Goal: Transaction & Acquisition: Purchase product/service

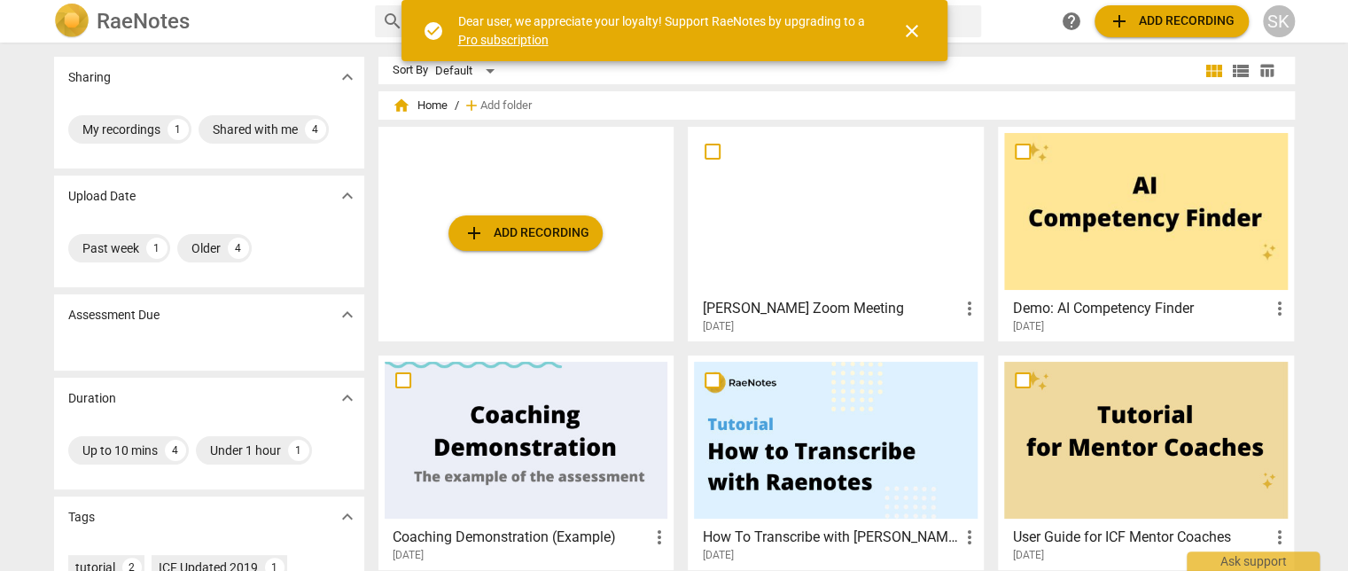
click at [539, 232] on span "add Add recording" at bounding box center [526, 232] width 126 height 21
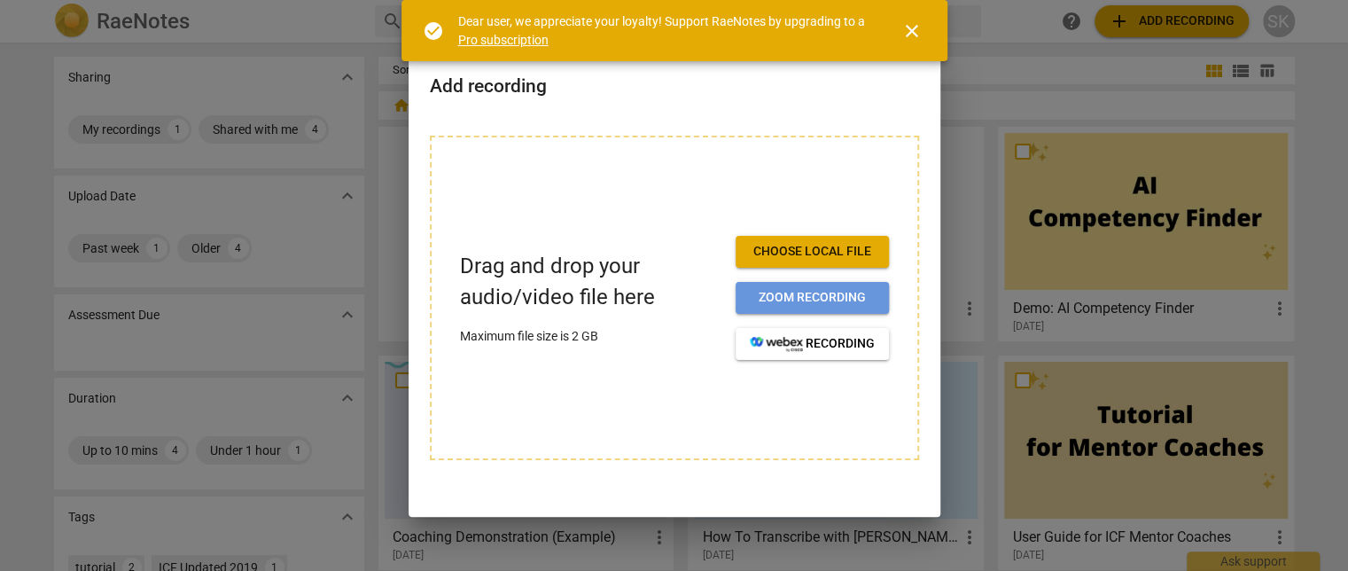
click at [861, 290] on span "Zoom recording" at bounding box center [812, 298] width 125 height 18
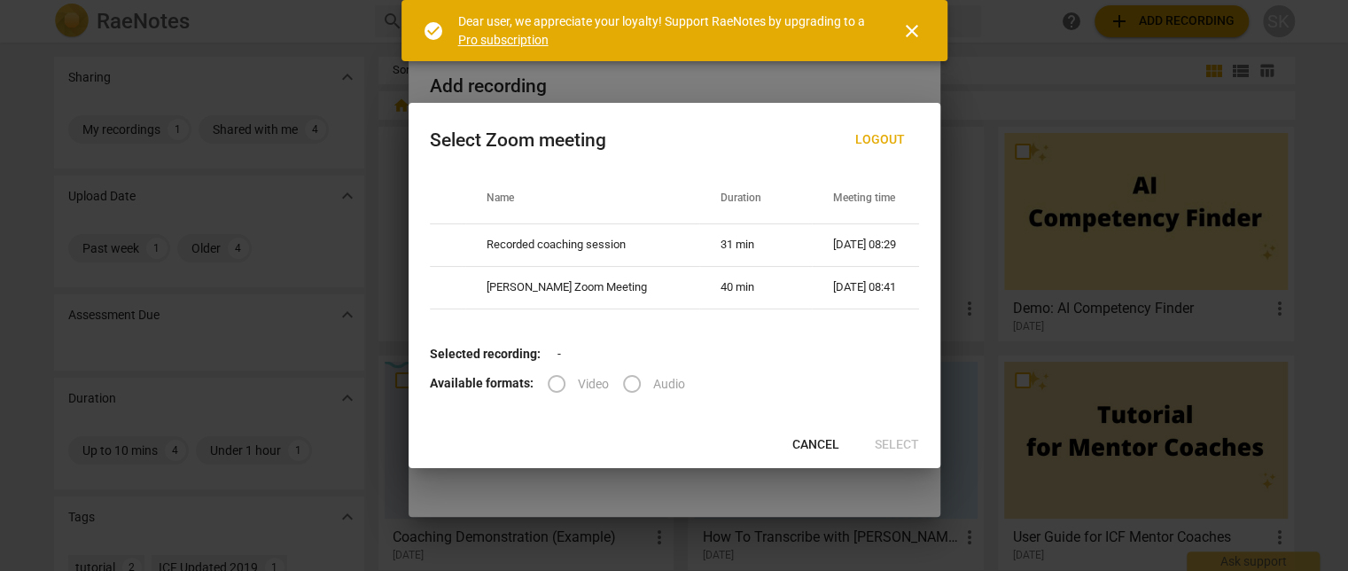
click at [632, 381] on label "Audio" at bounding box center [648, 384] width 74 height 43
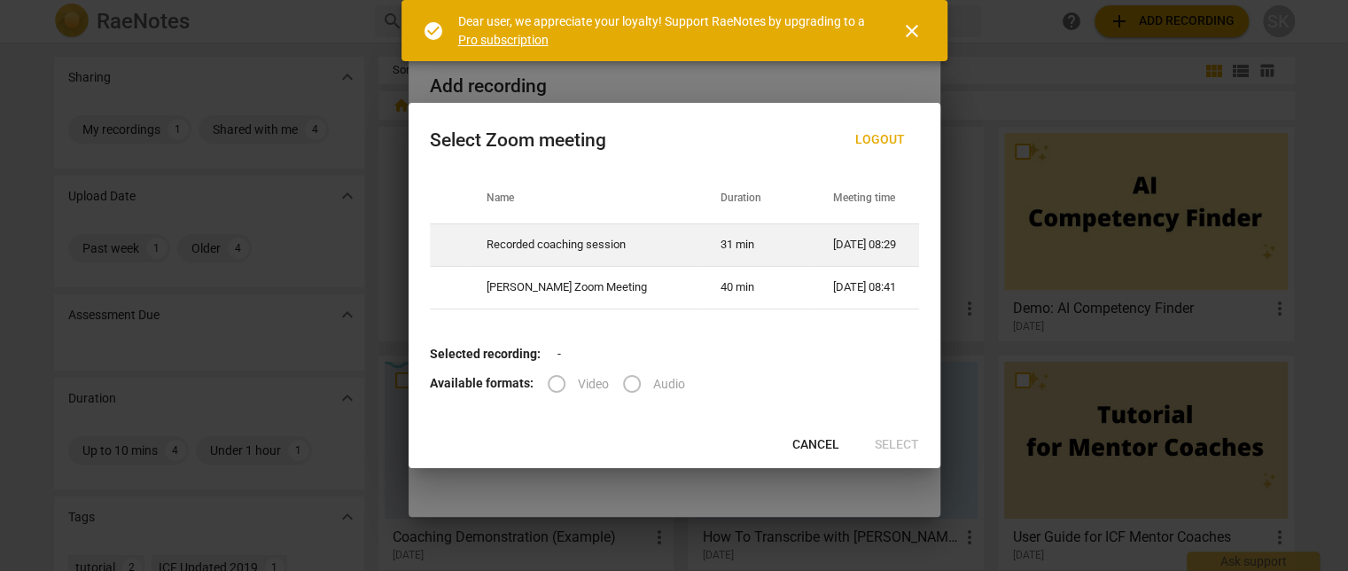
click at [542, 246] on td "Recorded coaching session" at bounding box center [582, 244] width 234 height 43
radio input "true"
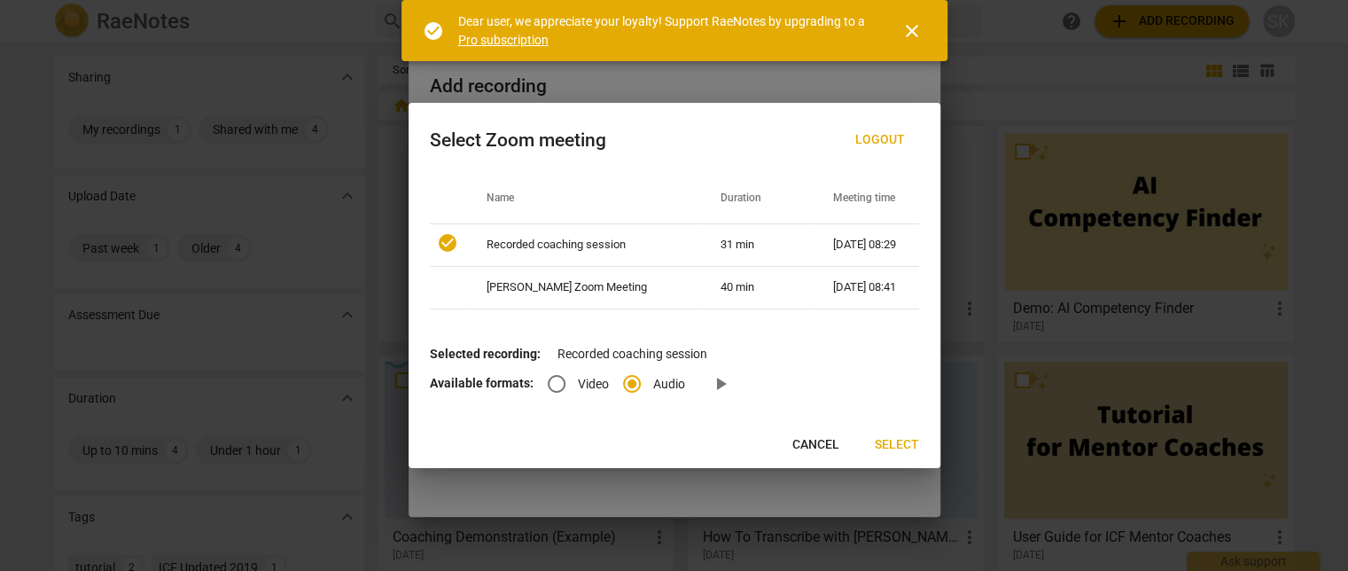
click at [895, 438] on span "Select" at bounding box center [897, 445] width 44 height 18
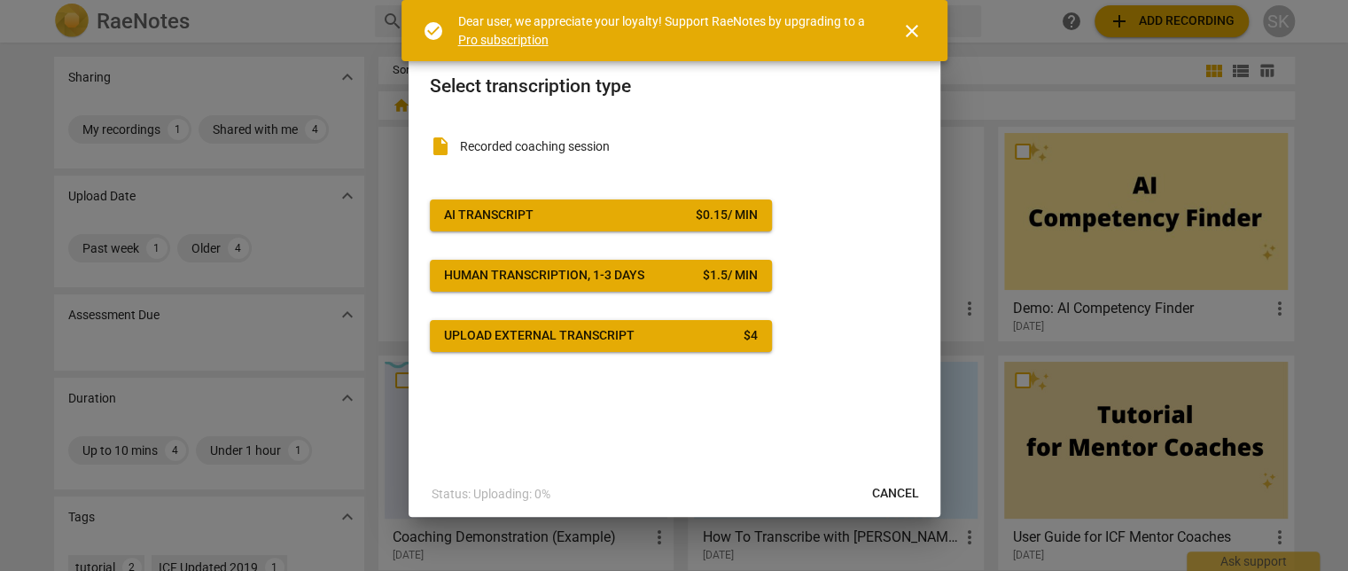
click at [589, 212] on span "AI Transcript $ 0.15 / min" at bounding box center [601, 216] width 314 height 18
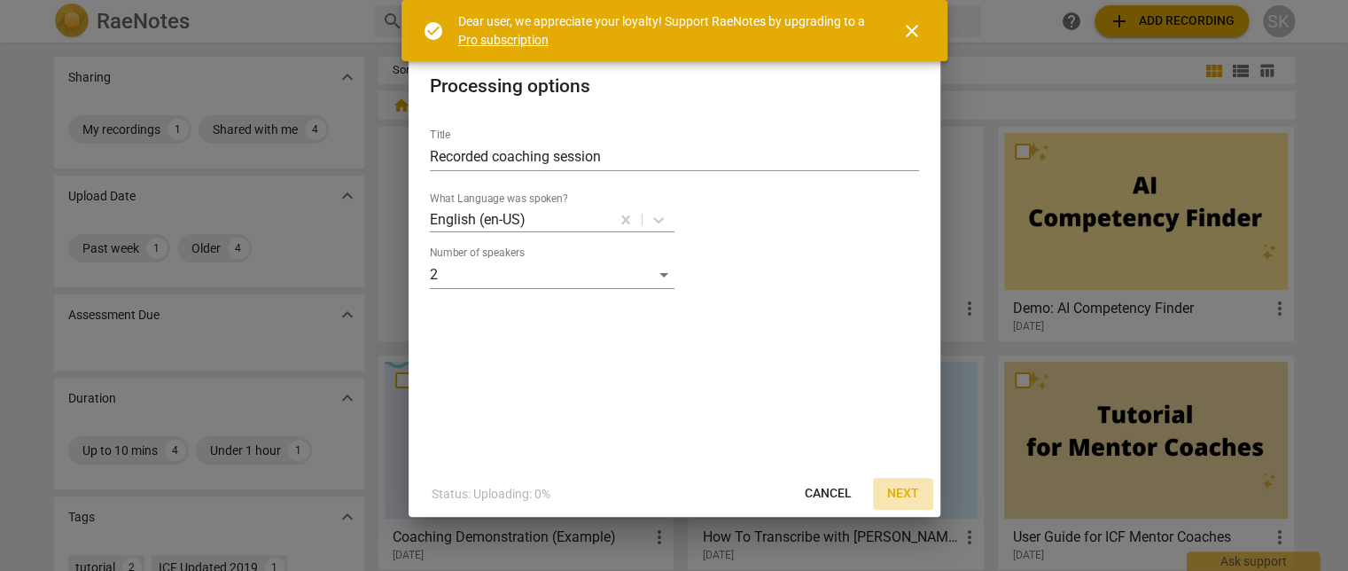
click at [912, 495] on span "Next" at bounding box center [903, 494] width 32 height 18
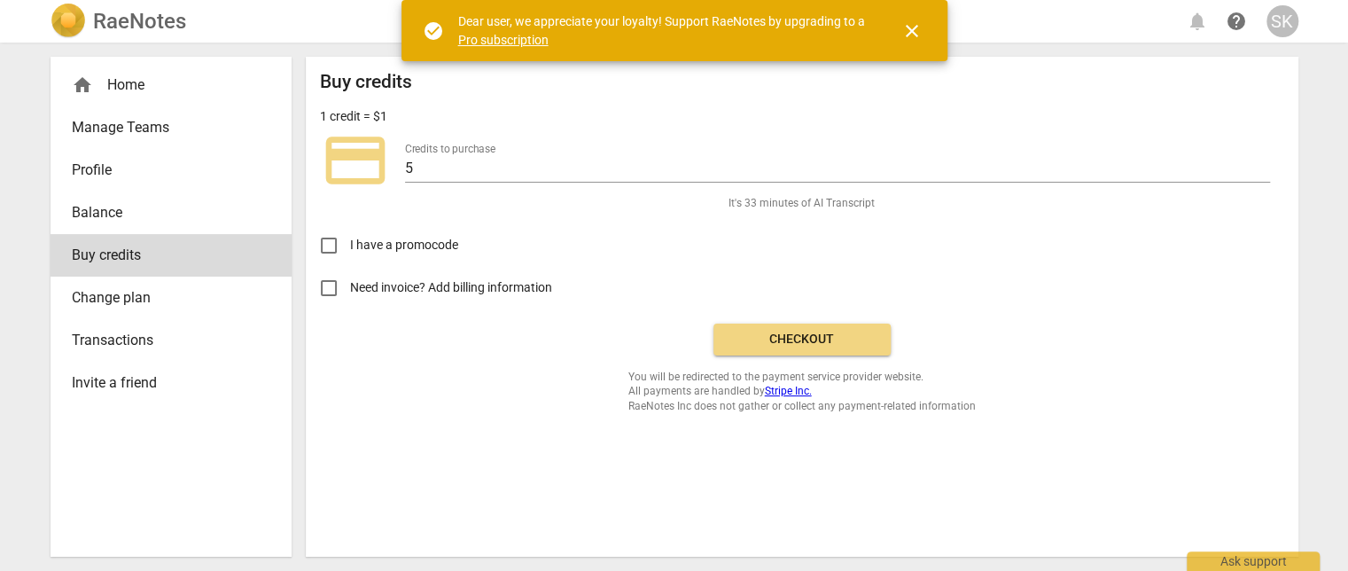
click at [330, 285] on input "Need invoice? Add billing information" at bounding box center [329, 288] width 43 height 43
checkbox input "true"
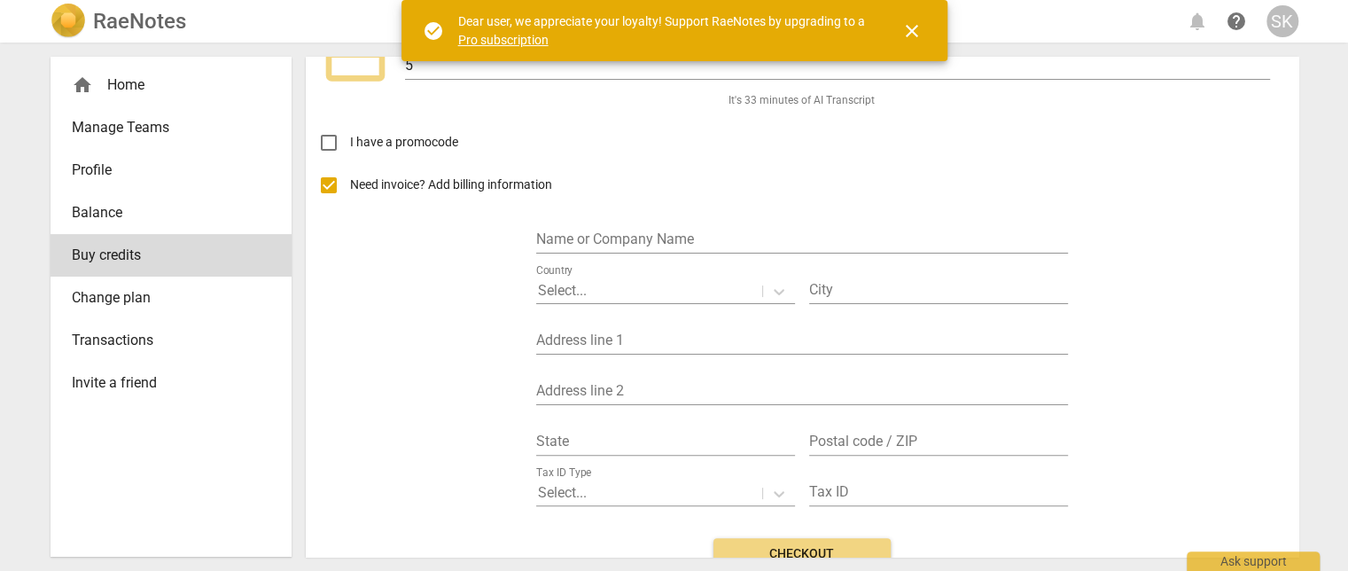
scroll to position [69, 0]
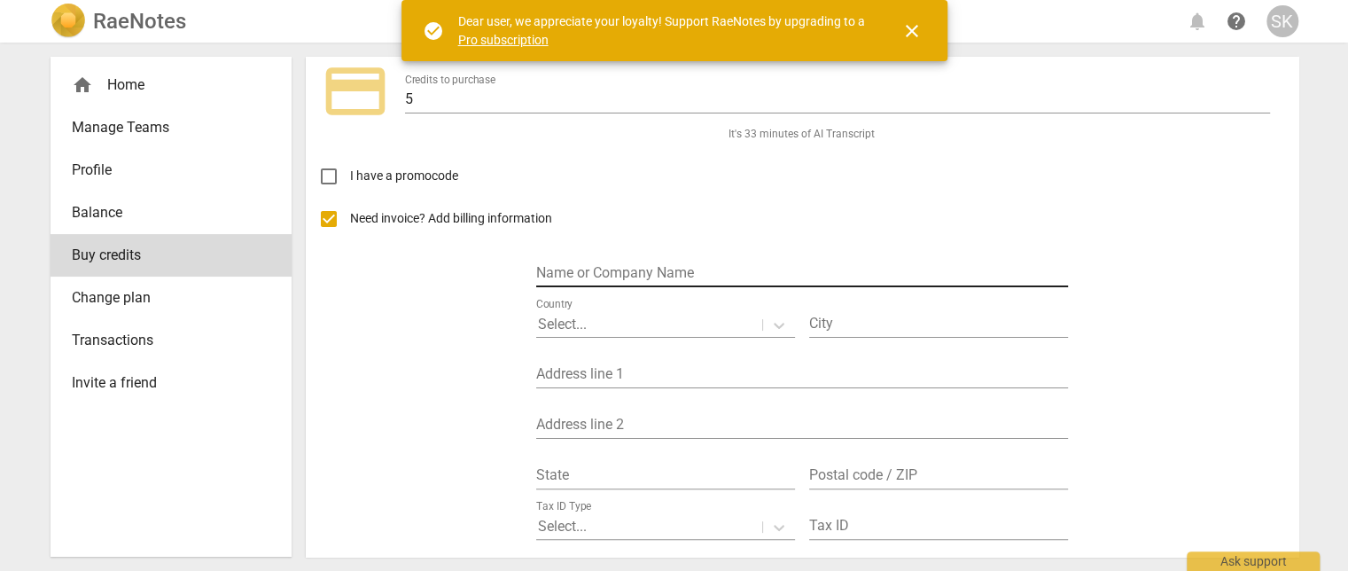
click at [633, 268] on input "text" at bounding box center [802, 274] width 532 height 26
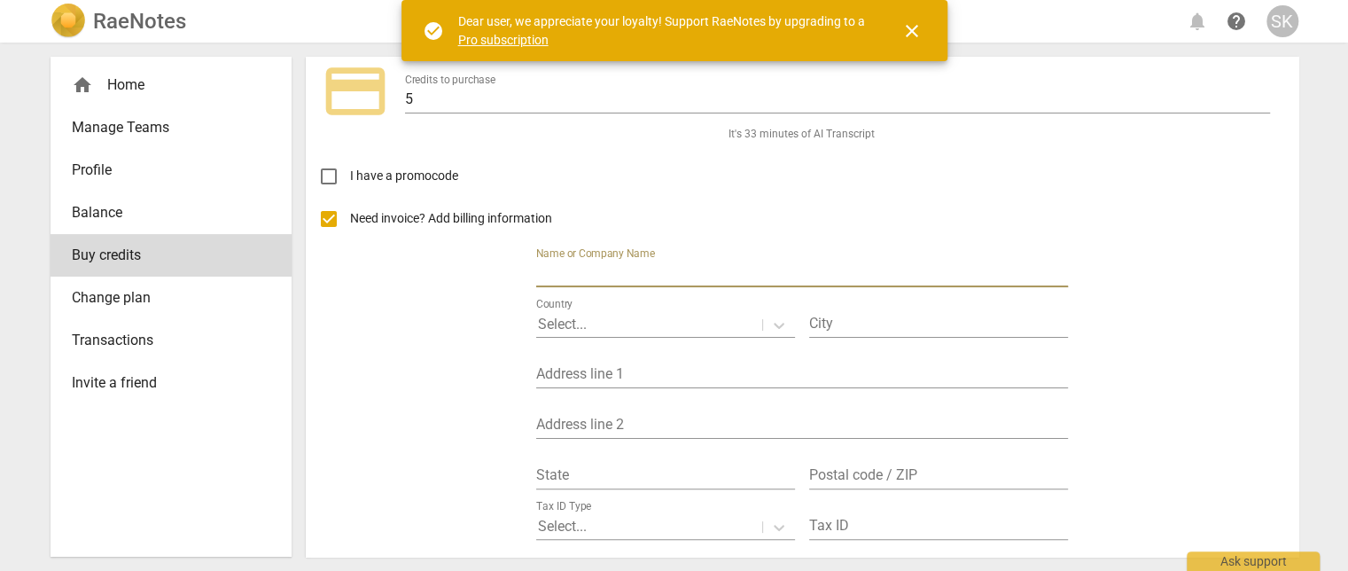
type input "Kansas Health Foundation"
type input "Lawrence"
type input "4513 Harvard Rd."
type input "Kansas"
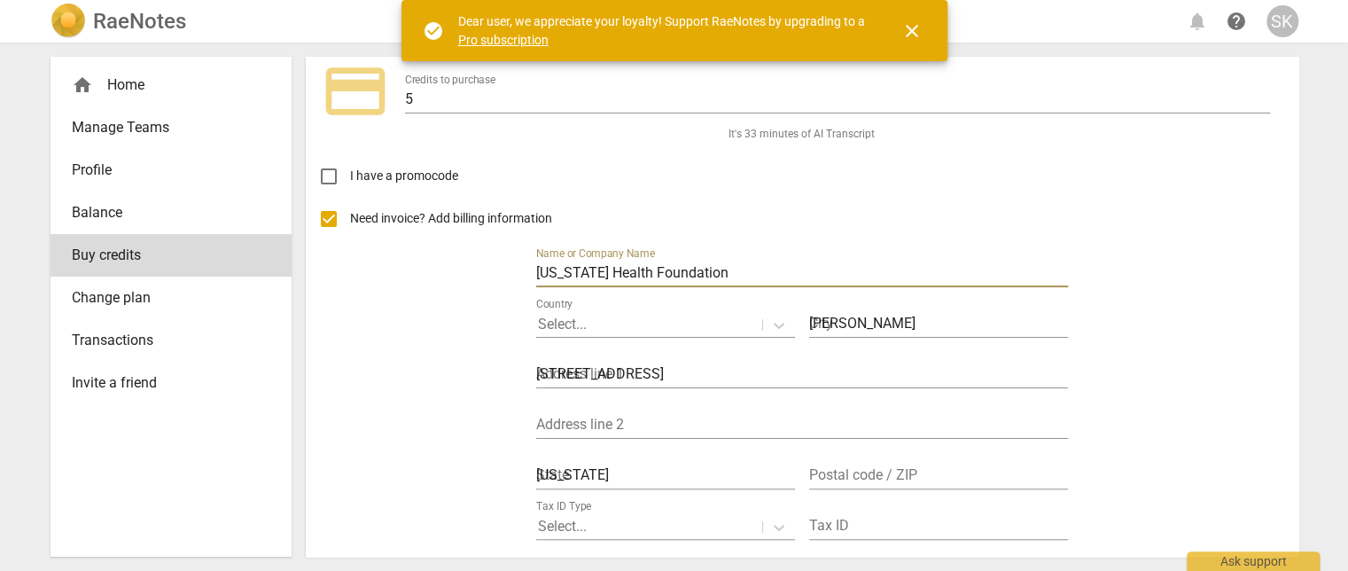
type input "66049"
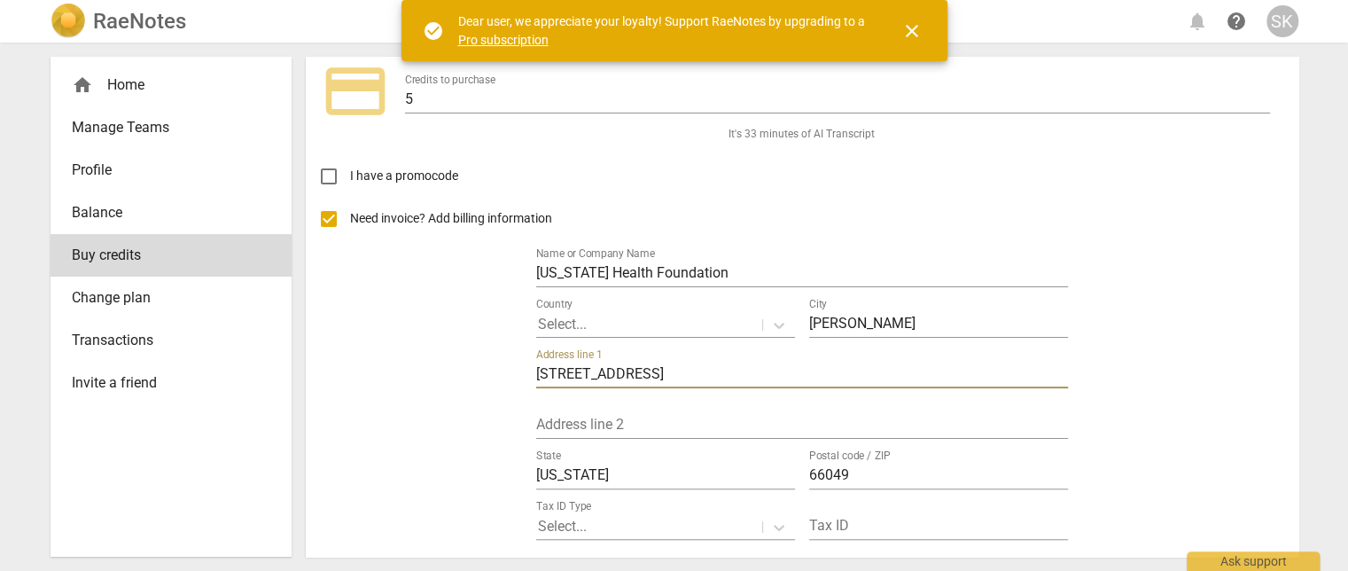
drag, startPoint x: 681, startPoint y: 370, endPoint x: 411, endPoint y: 392, distance: 270.4
click at [411, 392] on div "Need invoice? Add billing information Name or Company Name Kansas Health Founda…" at bounding box center [802, 378] width 964 height 360
drag, startPoint x: 577, startPoint y: 308, endPoint x: 646, endPoint y: 332, distance: 73.5
click at [579, 308] on div "Country Select..." at bounding box center [665, 318] width 259 height 40
click at [775, 320] on icon at bounding box center [779, 325] width 18 height 18
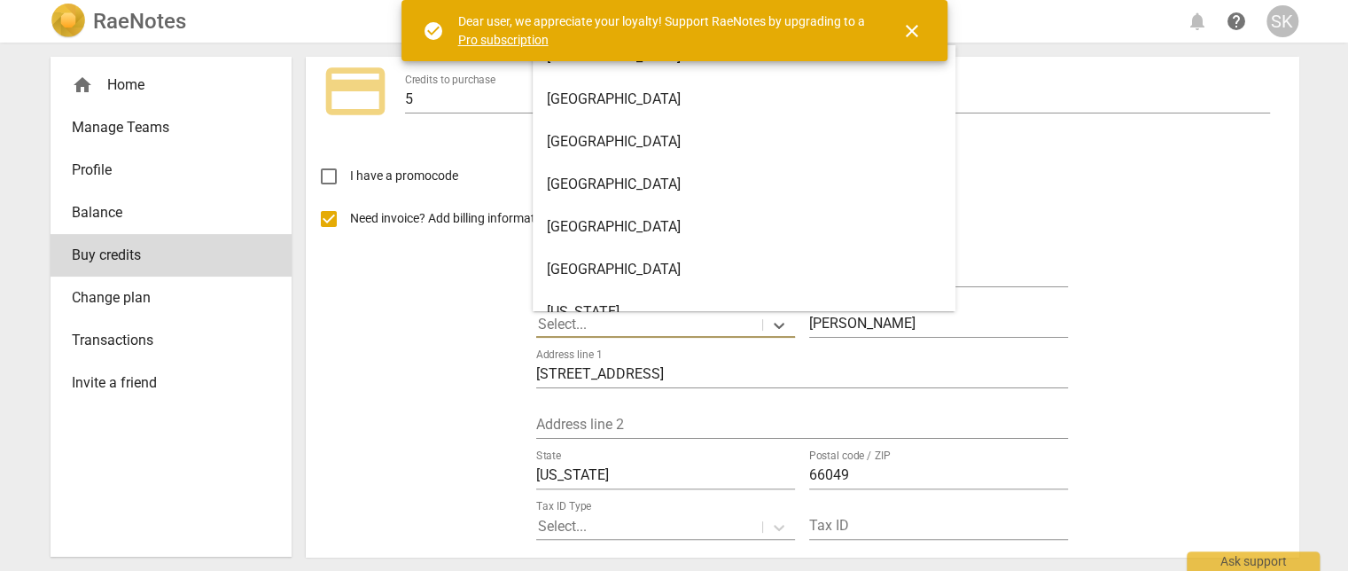
scroll to position [4372, 0]
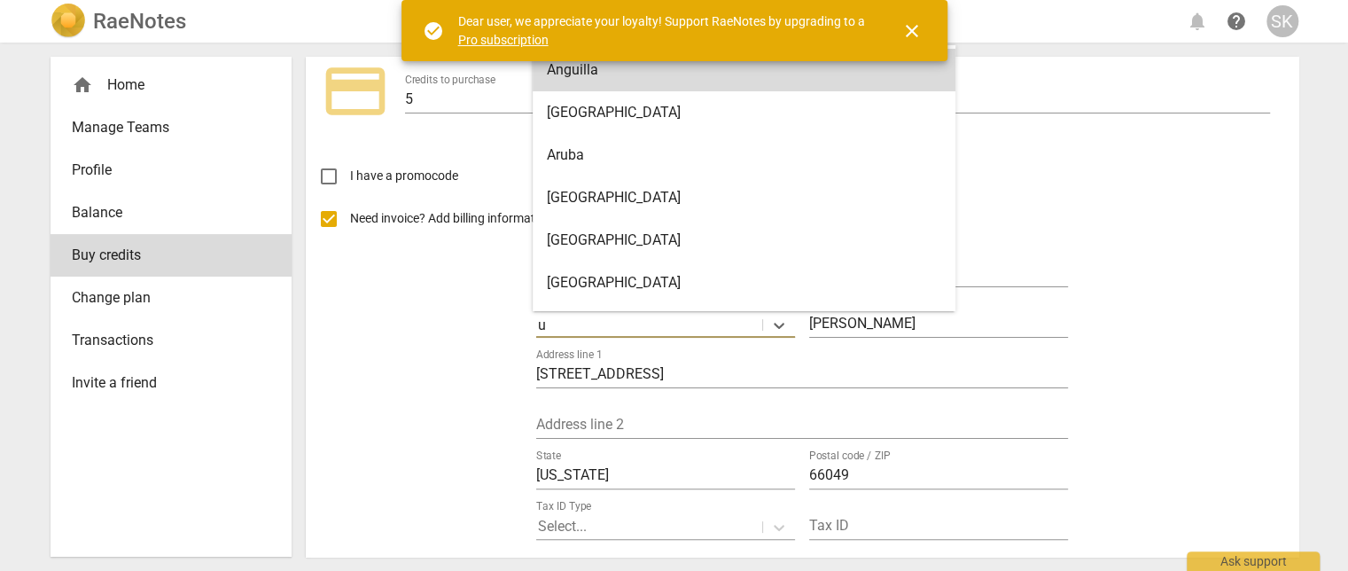
type input "United States"
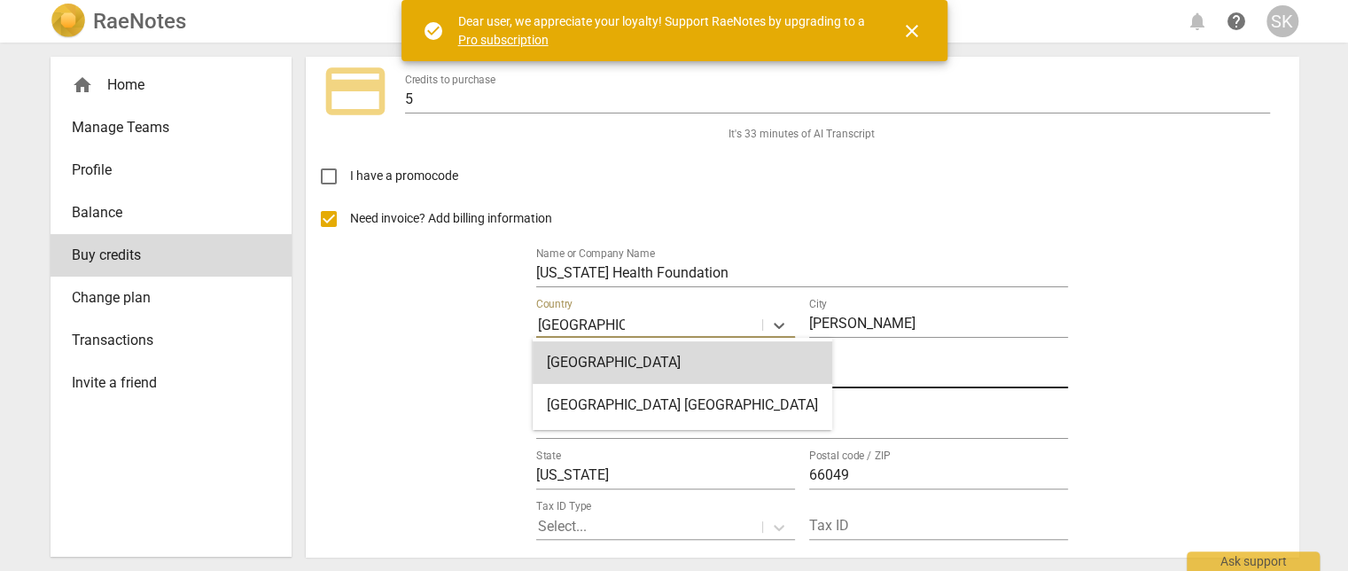
drag, startPoint x: 625, startPoint y: 360, endPoint x: 635, endPoint y: 378, distance: 20.2
click at [626, 363] on div "United States" at bounding box center [683, 362] width 300 height 43
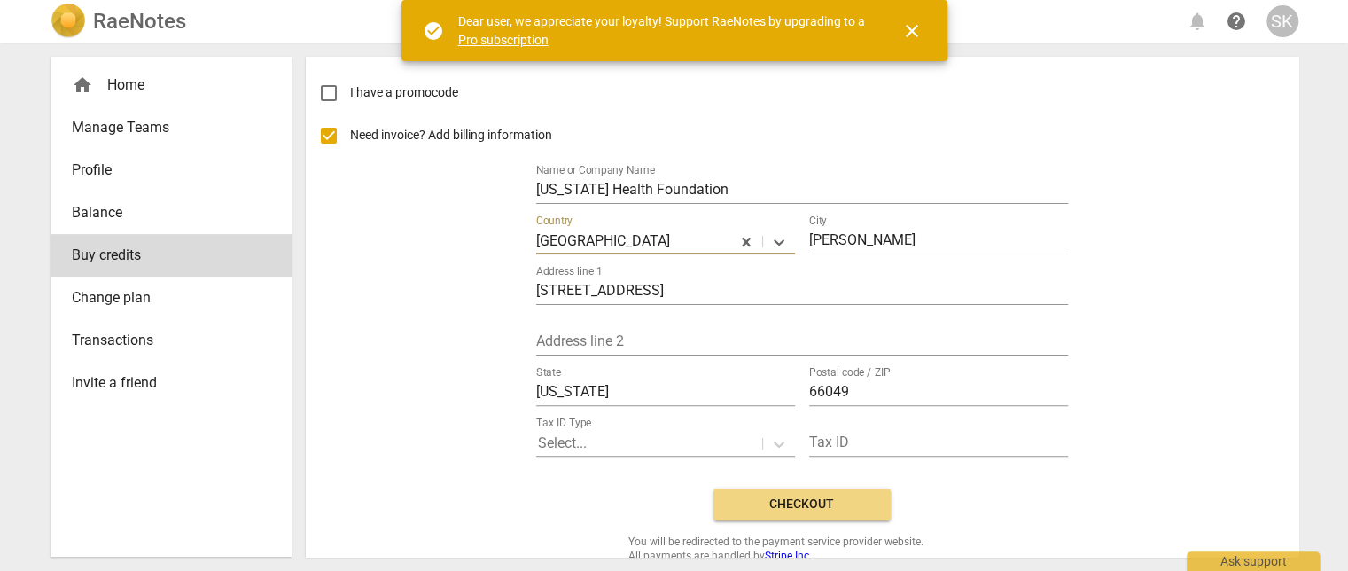
scroll to position [187, 0]
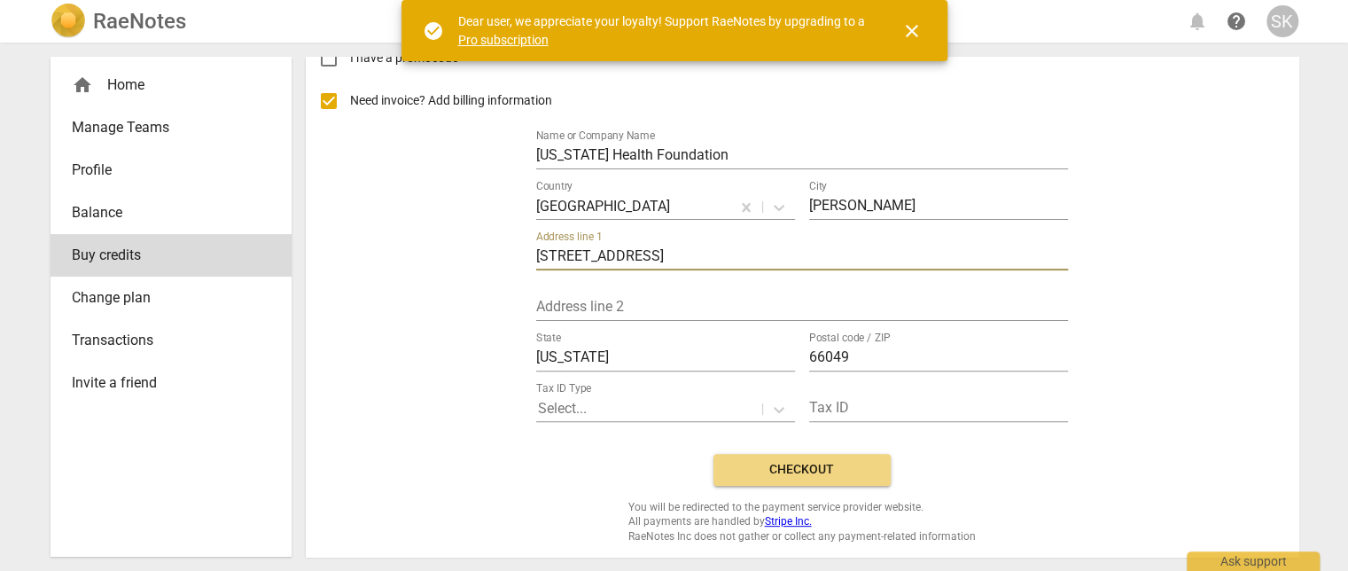
drag, startPoint x: 682, startPoint y: 262, endPoint x: 391, endPoint y: 270, distance: 290.8
click at [391, 270] on div "Need invoice? Add billing information Name or Company Name Kansas Health Founda…" at bounding box center [802, 260] width 964 height 360
type input "309 E. Douglas"
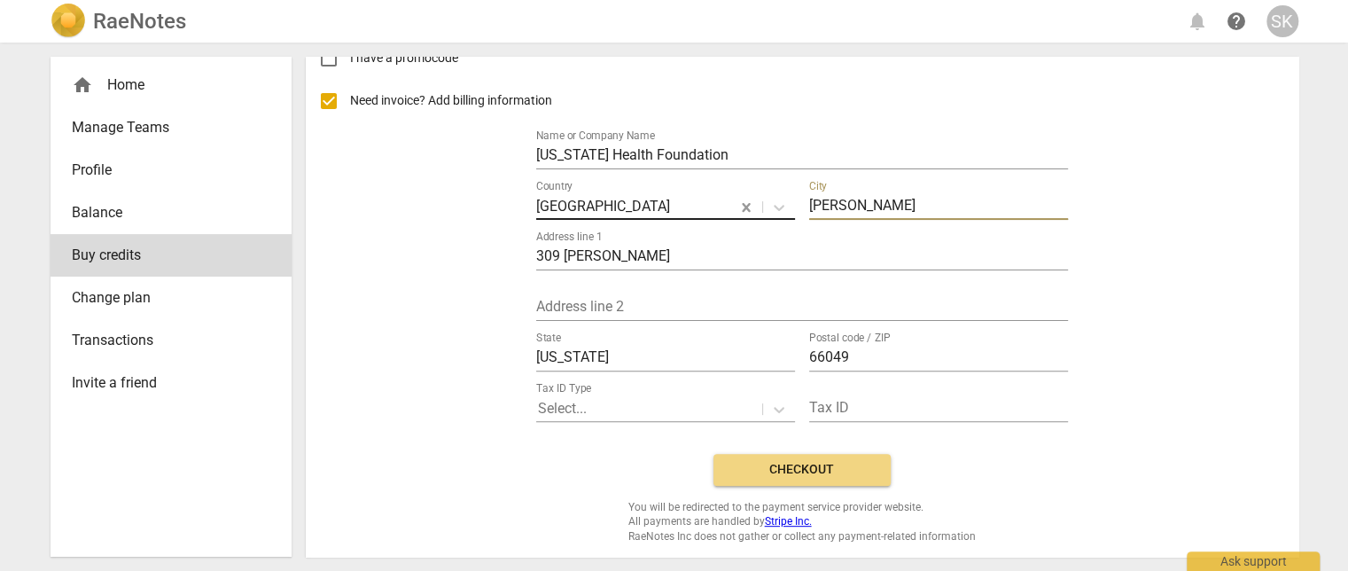
drag, startPoint x: 871, startPoint y: 202, endPoint x: 749, endPoint y: 218, distance: 123.3
click at [749, 218] on div "Country United States City Lawrence" at bounding box center [802, 198] width 532 height 51
type input "Wichita"
click at [876, 363] on input "66049" at bounding box center [938, 359] width 259 height 26
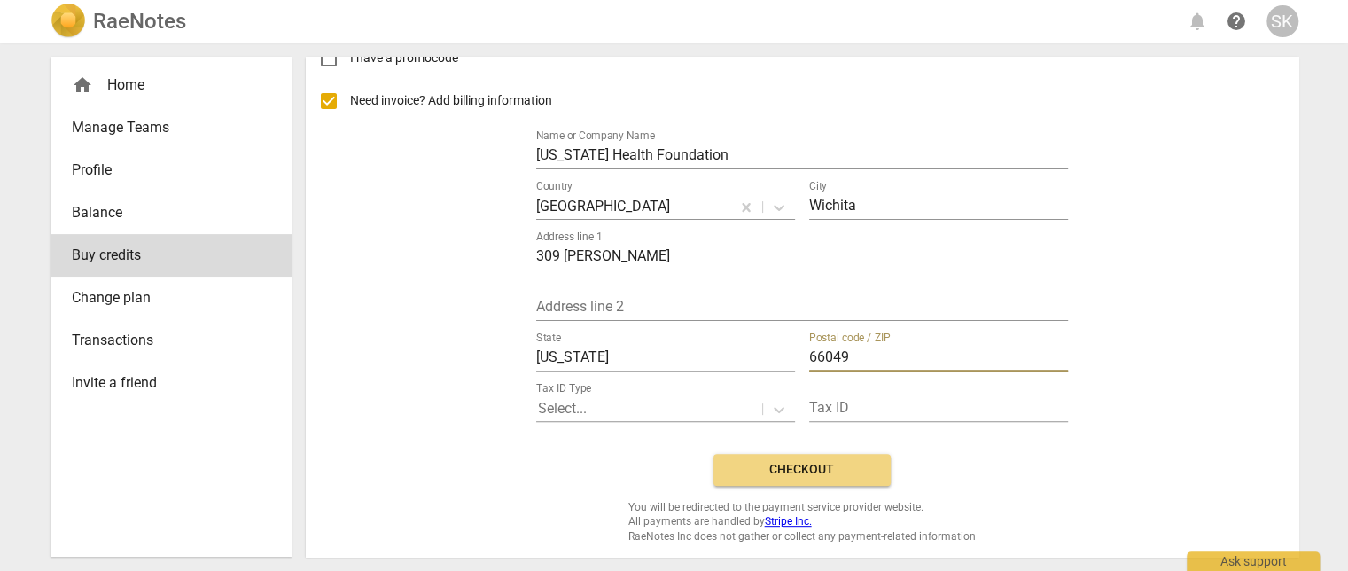
type input "67202"
click at [841, 464] on span "Checkout" at bounding box center [802, 470] width 149 height 18
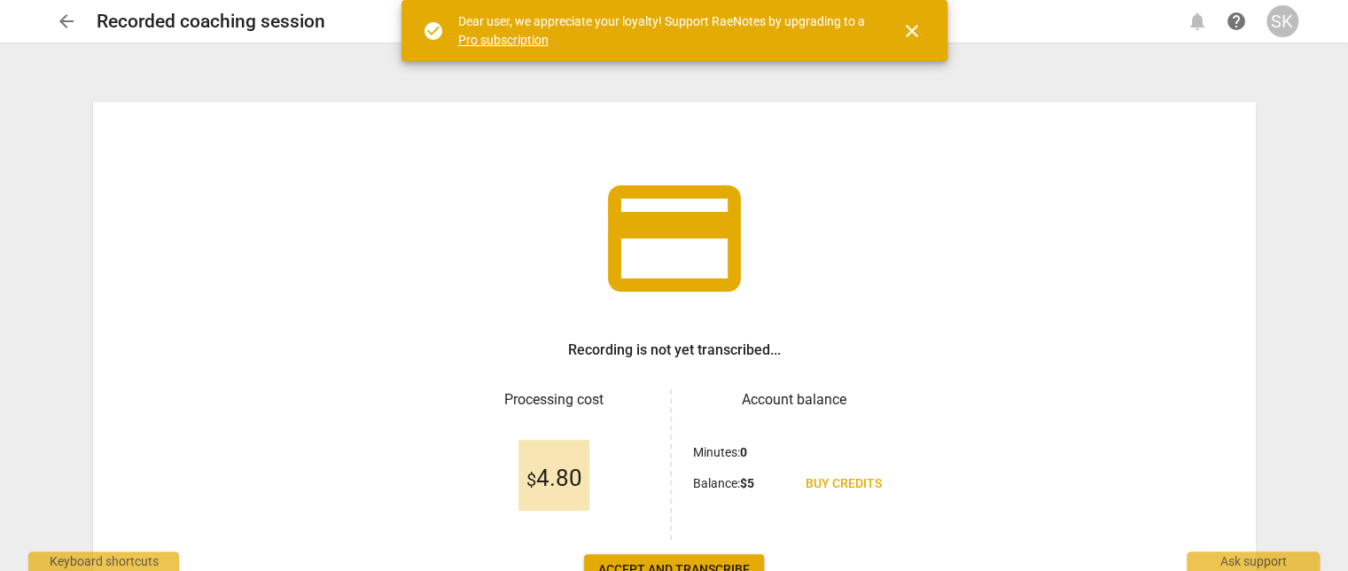
scroll to position [128, 0]
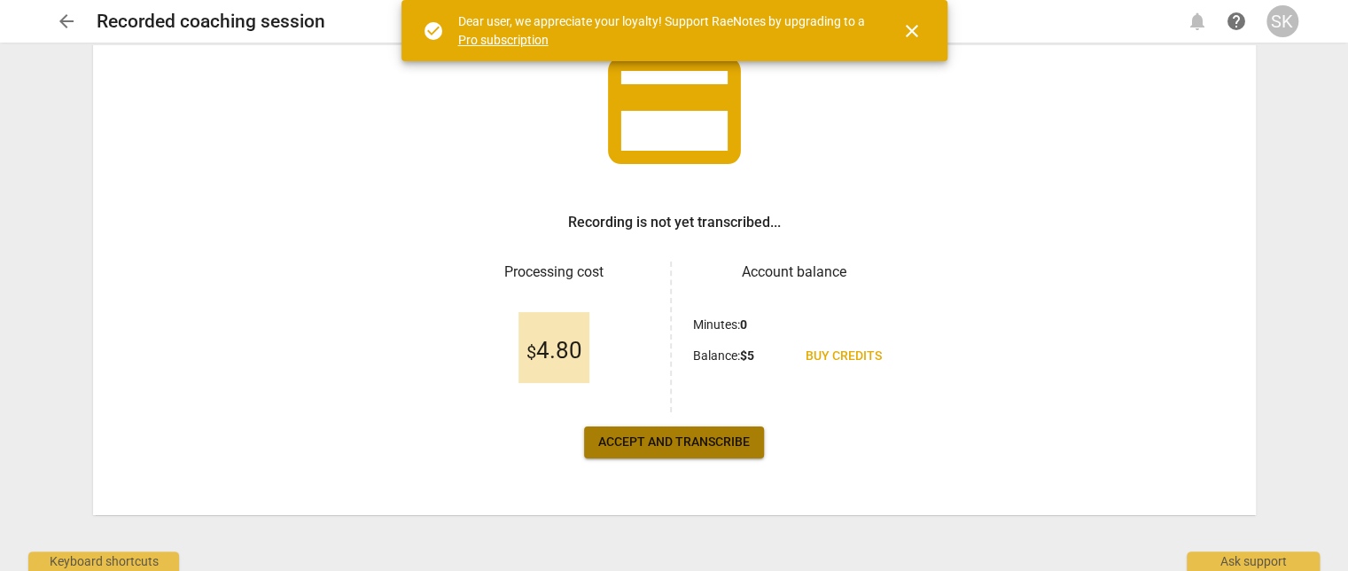
click at [665, 441] on span "Accept and transcribe" at bounding box center [674, 442] width 152 height 18
